Goal: Register for event/course

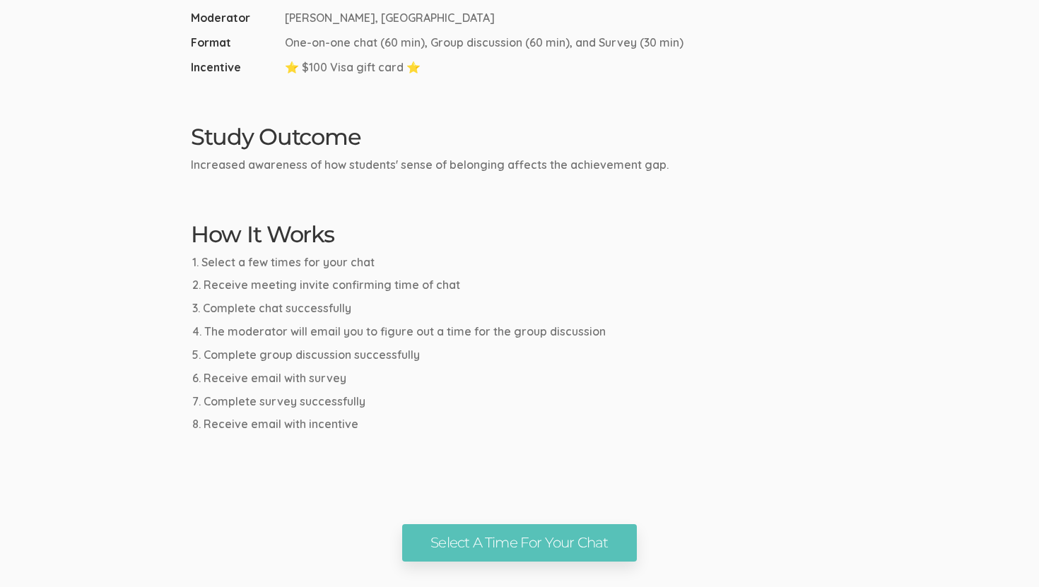
scroll to position [584, 0]
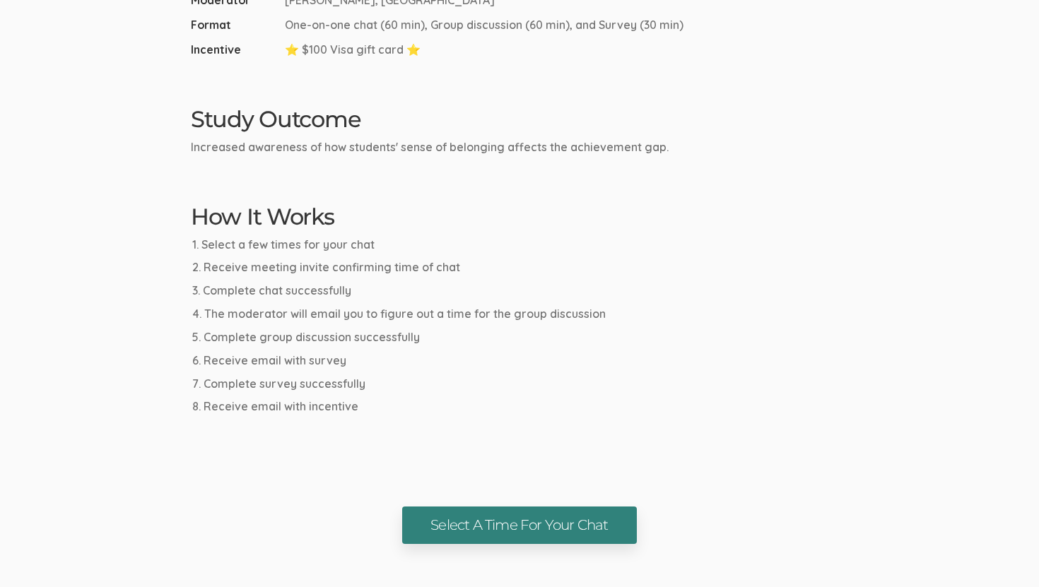
click at [531, 511] on link "Select A Time For Your Chat" at bounding box center [519, 525] width 234 height 37
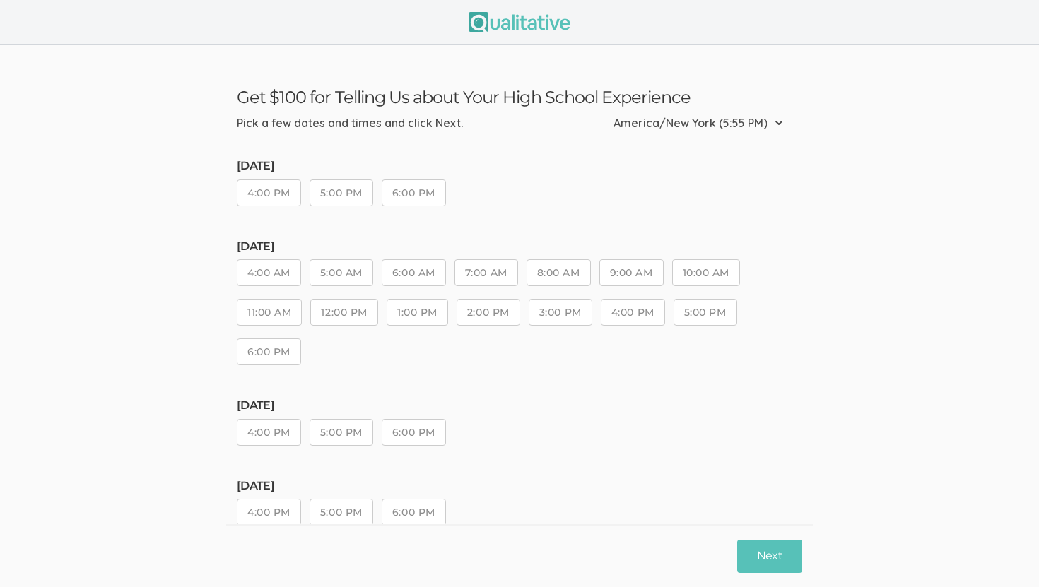
click at [358, 194] on button "5:00 PM" at bounding box center [341, 192] width 64 height 27
click at [417, 194] on button "6:00 PM" at bounding box center [414, 192] width 64 height 27
click at [495, 318] on button "2:00 PM" at bounding box center [488, 312] width 64 height 27
click at [579, 317] on button "3:00 PM" at bounding box center [560, 312] width 64 height 27
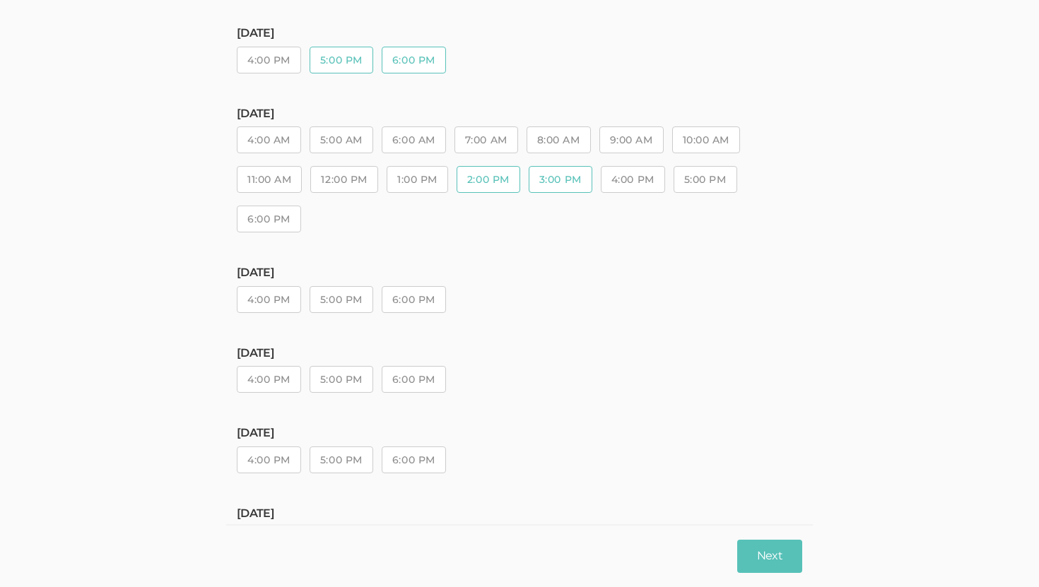
scroll to position [132, 0]
click at [355, 302] on button "5:00 PM" at bounding box center [341, 300] width 64 height 27
click at [412, 300] on button "6:00 PM" at bounding box center [414, 300] width 64 height 27
click at [748, 543] on button "Next" at bounding box center [769, 556] width 65 height 33
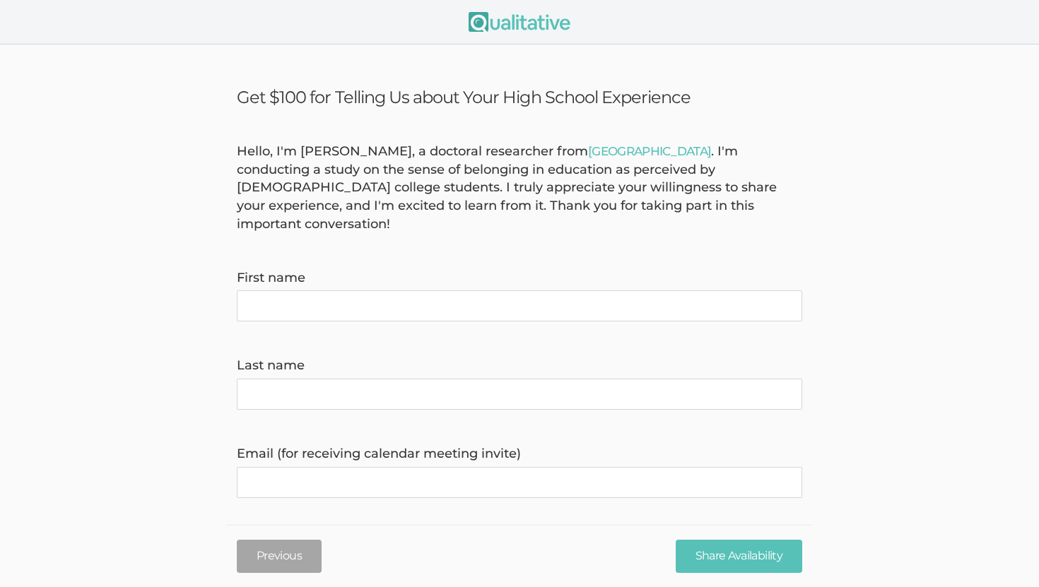
click at [597, 294] on name "First name" at bounding box center [519, 305] width 565 height 31
type name "[PERSON_NAME]"
click at [506, 379] on name "Last name" at bounding box center [519, 394] width 565 height 31
type name "Shoyoye"
click at [425, 467] on invite\) "Email (for receiving calendar meeting invite)" at bounding box center [519, 482] width 565 height 31
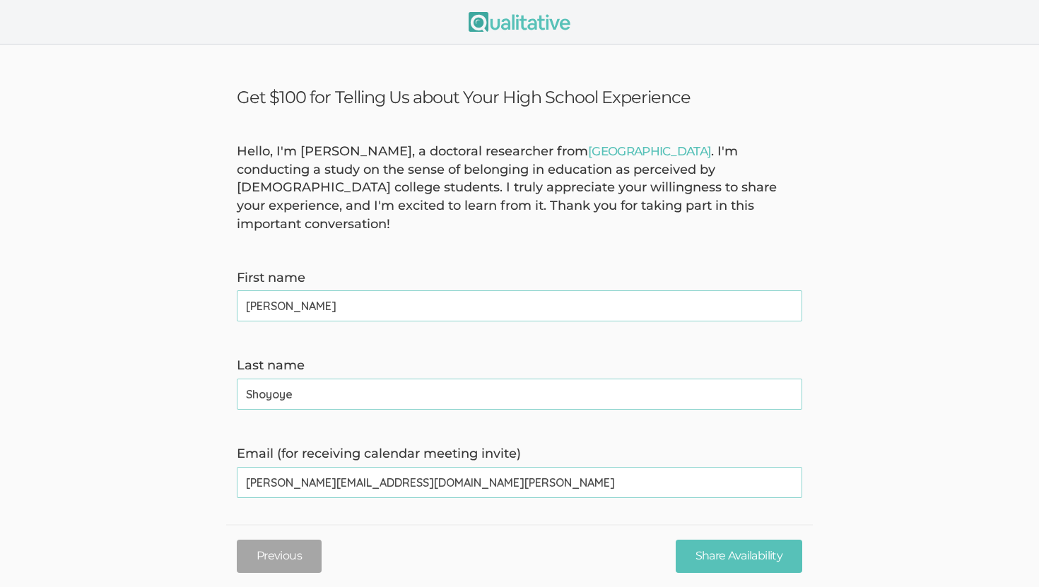
type invite\) "[PERSON_NAME][EMAIL_ADDRESS][DOMAIN_NAME][PERSON_NAME]"
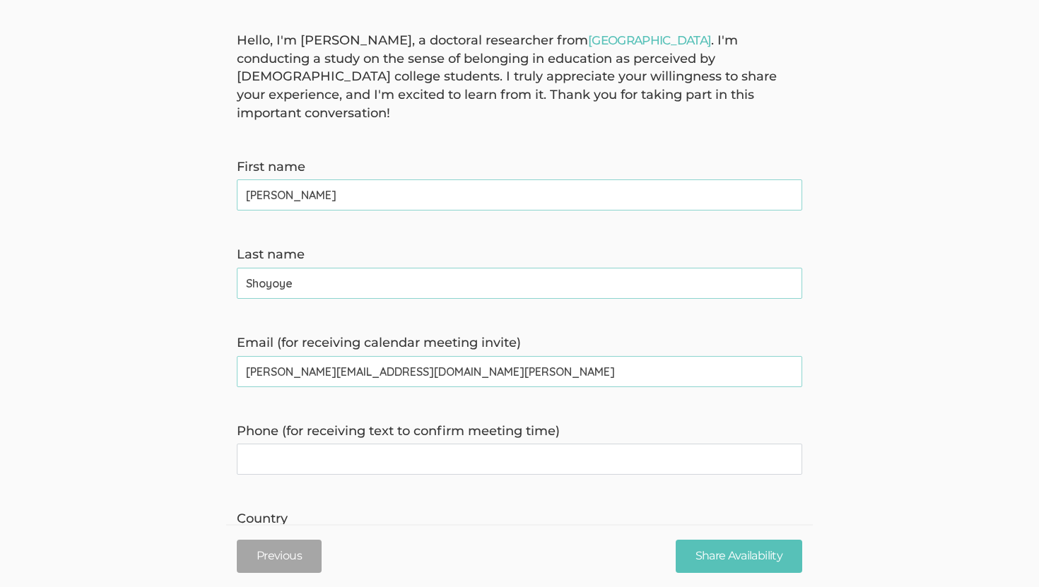
scroll to position [141, 0]
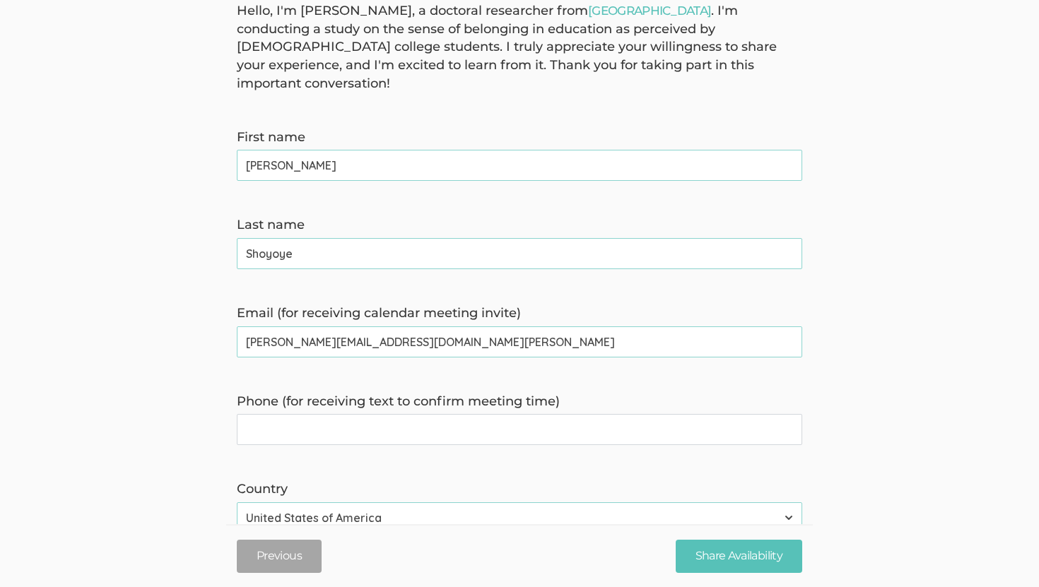
click at [314, 414] on time\) "Phone (for receiving text to confirm meeting time)" at bounding box center [519, 429] width 565 height 31
type time\) "4044936047"
click at [154, 442] on form "Hello, I'm [PERSON_NAME], a doctoral researcher from [GEOGRAPHIC_DATA] . I'm co…" at bounding box center [519, 483] width 1039 height 963
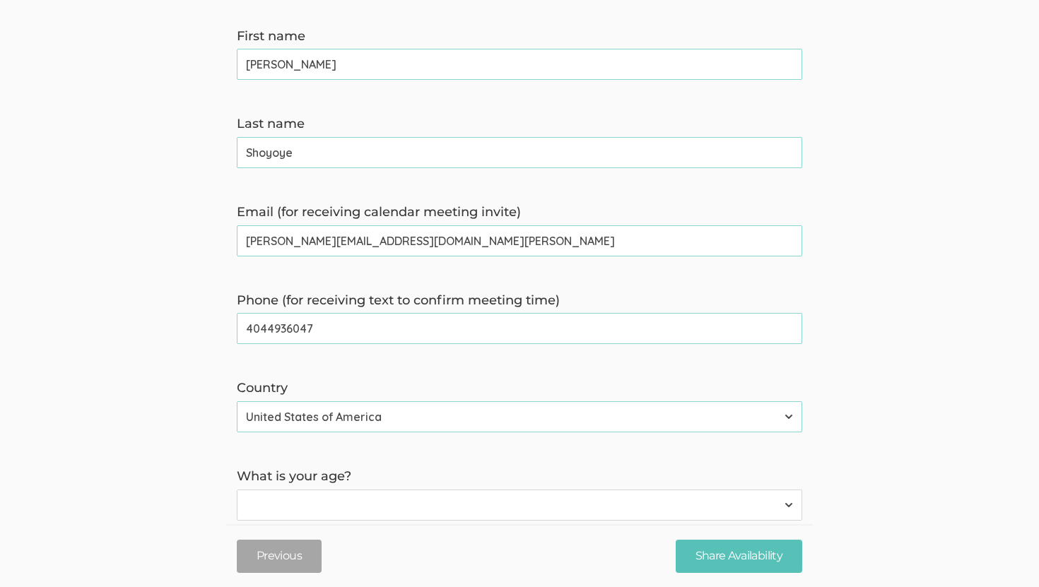
scroll to position [353, 0]
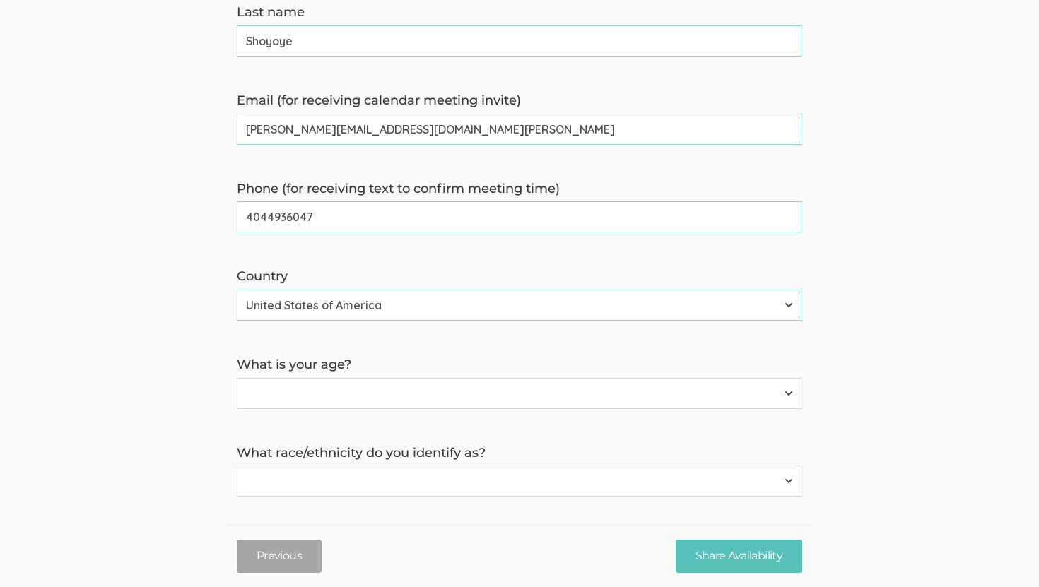
click at [362, 378] on select "Less than 18 years 18 to 34 years More than 34 years" at bounding box center [519, 393] width 565 height 31
select select "1"
click at [237, 378] on select "Less than 18 years 18 to 34 years More than 34 years" at bounding box center [519, 393] width 565 height 31
click at [311, 466] on select "[DEMOGRAPHIC_DATA] or [US_STATE][DEMOGRAPHIC_DATA] Black or [DEMOGRAPHIC_DATA] …" at bounding box center [519, 481] width 565 height 31
select select "2"
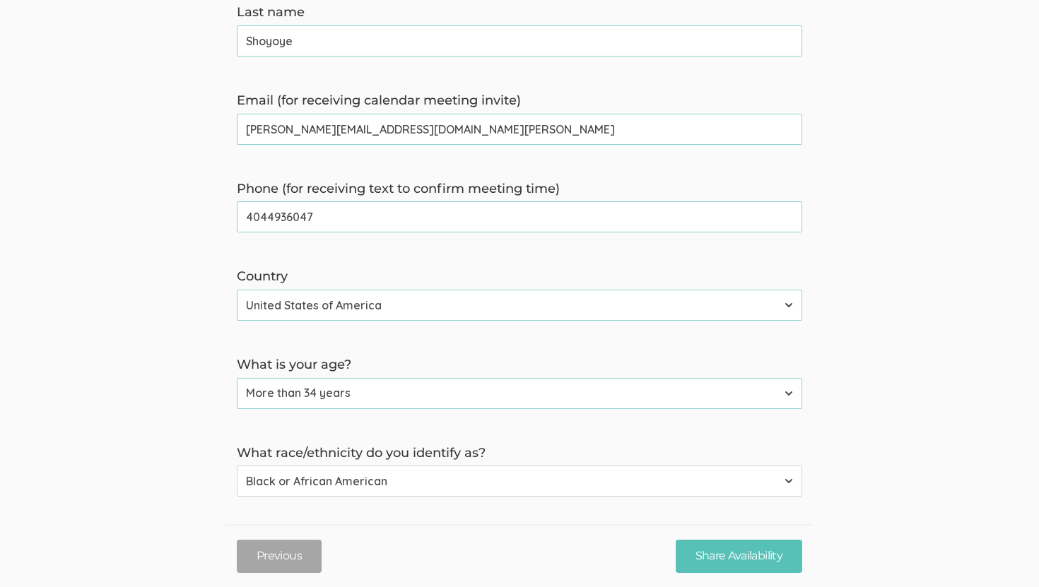
click at [237, 466] on select "[DEMOGRAPHIC_DATA] or [US_STATE][DEMOGRAPHIC_DATA] Black or [DEMOGRAPHIC_DATA] …" at bounding box center [519, 481] width 565 height 31
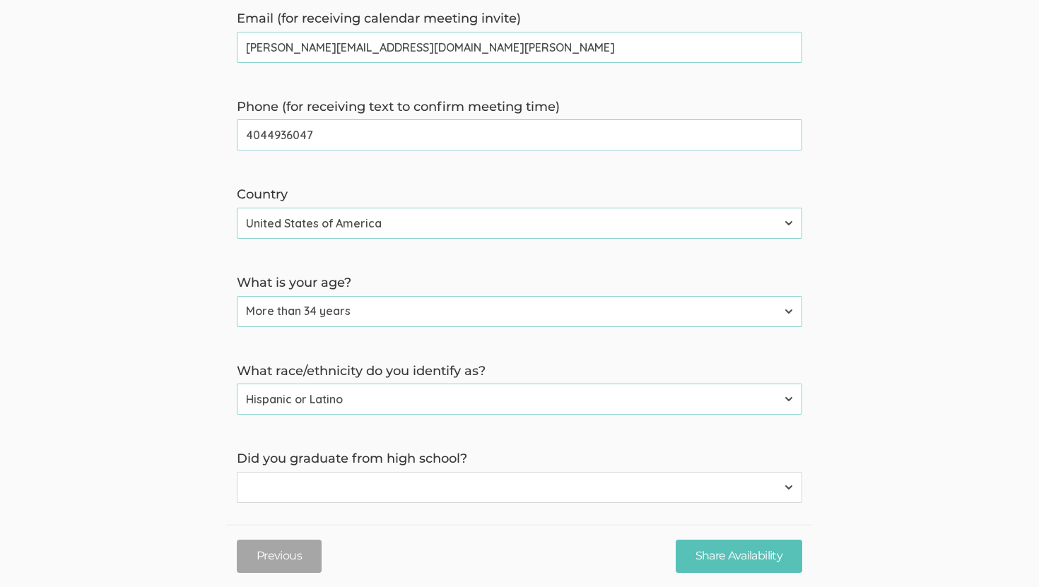
scroll to position [456, 0]
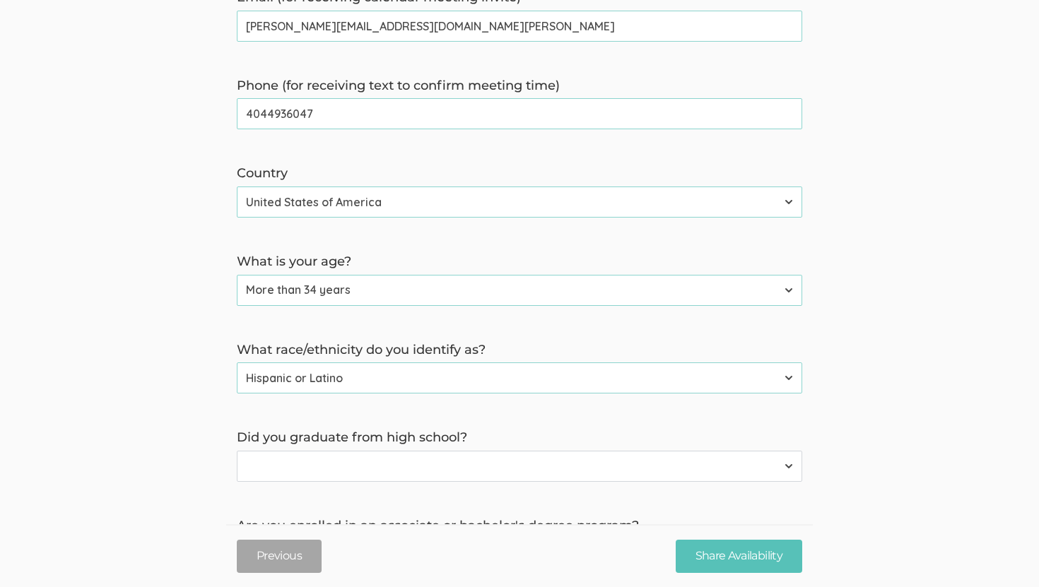
click at [271, 451] on select "Yes No" at bounding box center [519, 466] width 565 height 31
select select "0"
click at [237, 451] on select "Yes No" at bounding box center [519, 466] width 565 height 31
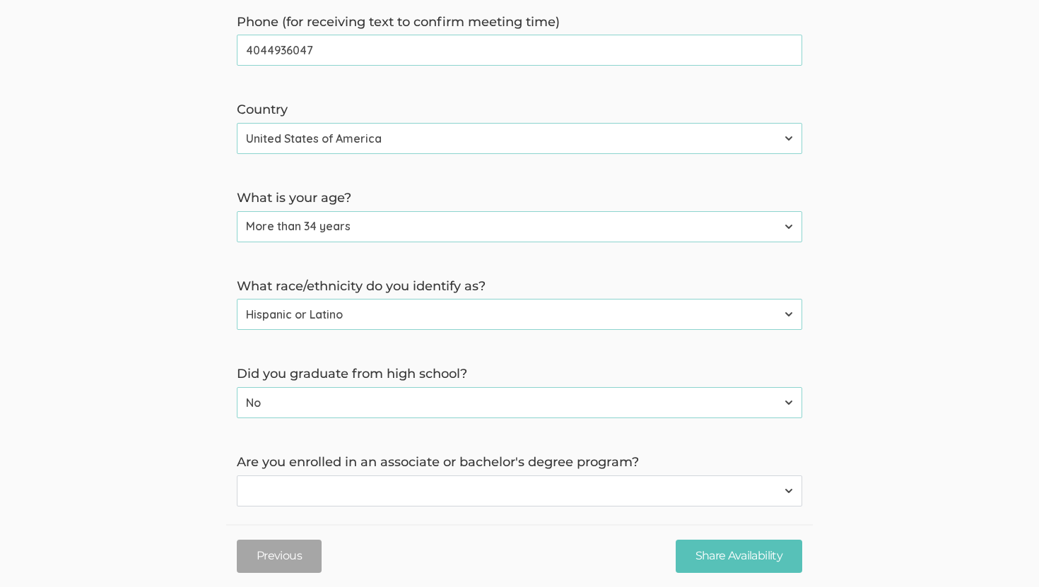
scroll to position [545, 0]
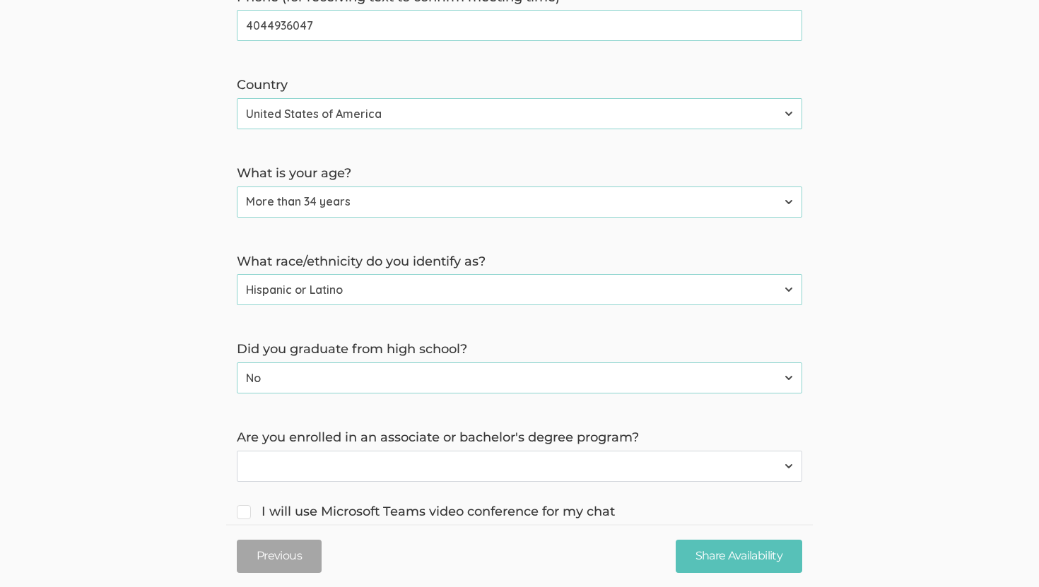
click at [299, 456] on select "Yes No" at bounding box center [519, 466] width 565 height 31
select select "0"
click at [237, 451] on select "Yes No" at bounding box center [519, 466] width 565 height 31
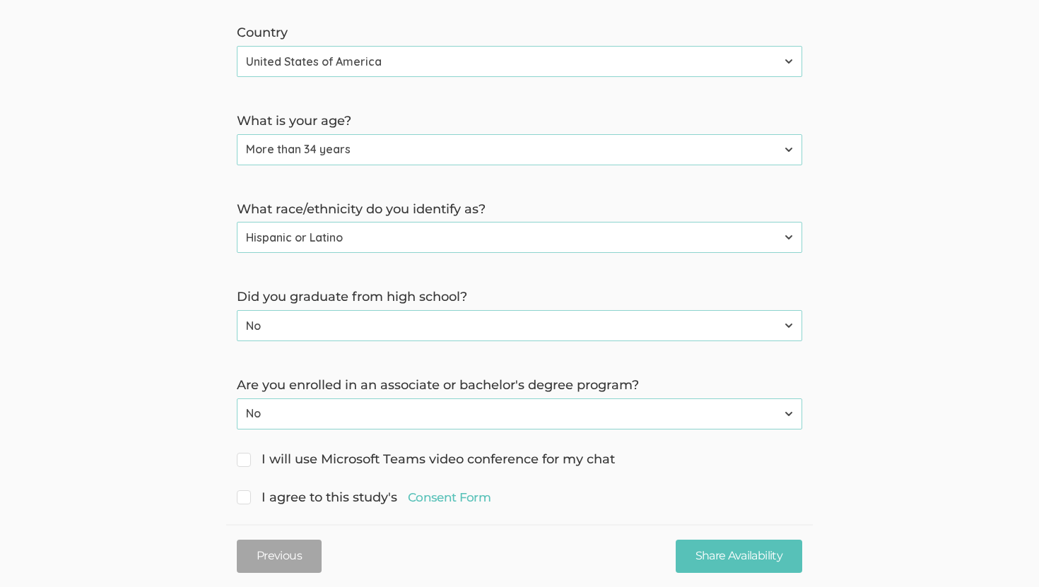
scroll to position [598, 0]
click at [285, 449] on span "I will use Microsoft Teams video conference for my chat" at bounding box center [426, 458] width 378 height 18
click at [246, 452] on input "I will use Microsoft Teams video conference for my chat" at bounding box center [241, 456] width 9 height 9
checkbox input "true"
click at [250, 487] on span "I agree to this study's Consent Form" at bounding box center [364, 496] width 254 height 18
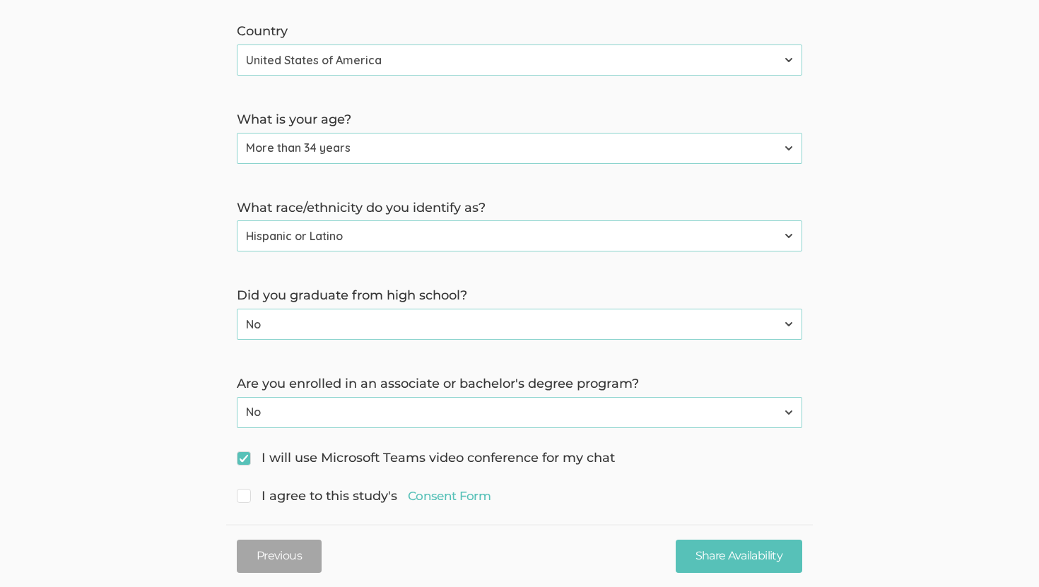
click at [246, 490] on input "I agree to this study's Consent Form" at bounding box center [241, 494] width 9 height 9
checkbox input "true"
click at [704, 550] on input "Share Availability" at bounding box center [738, 556] width 126 height 33
